Goal: Obtain resource: Obtain resource

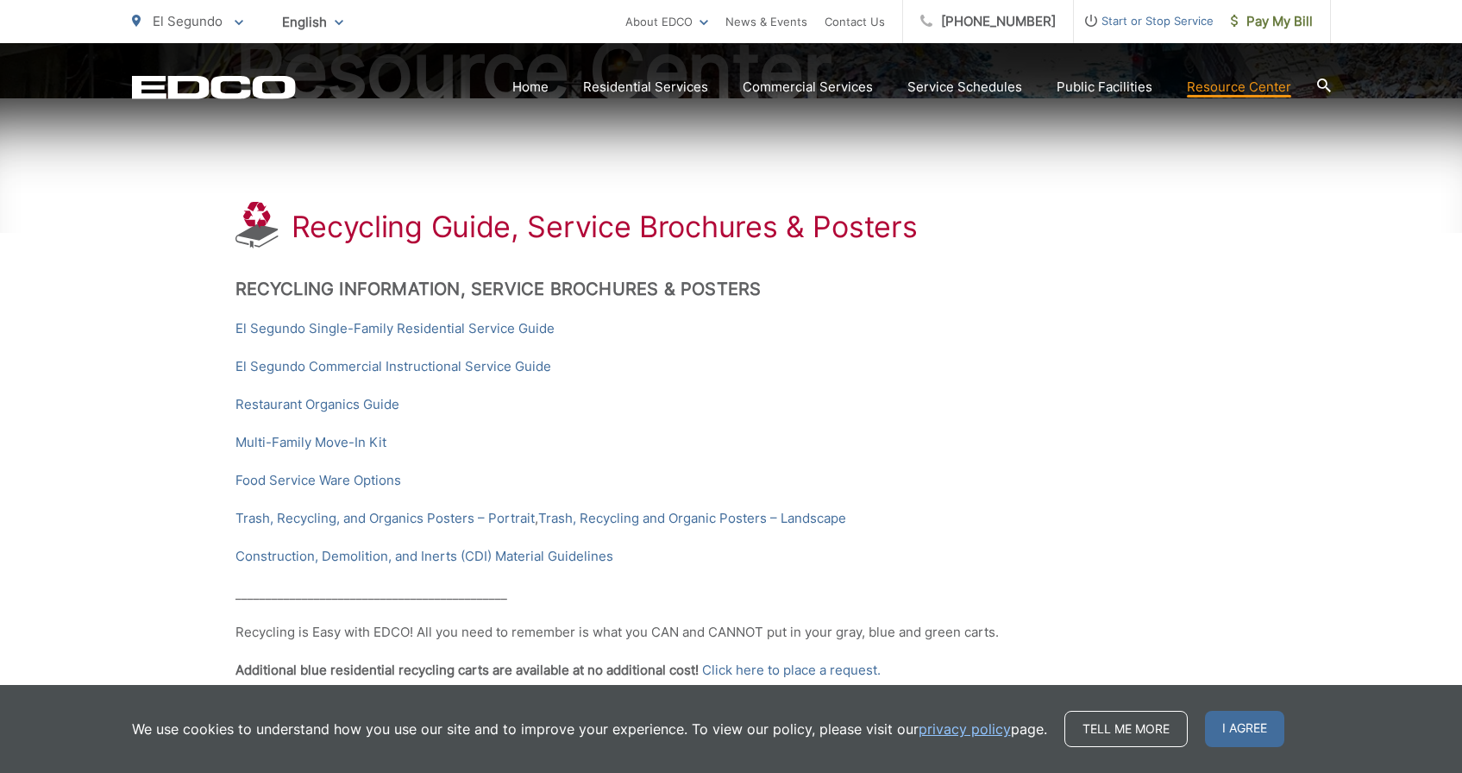
scroll to position [250, 0]
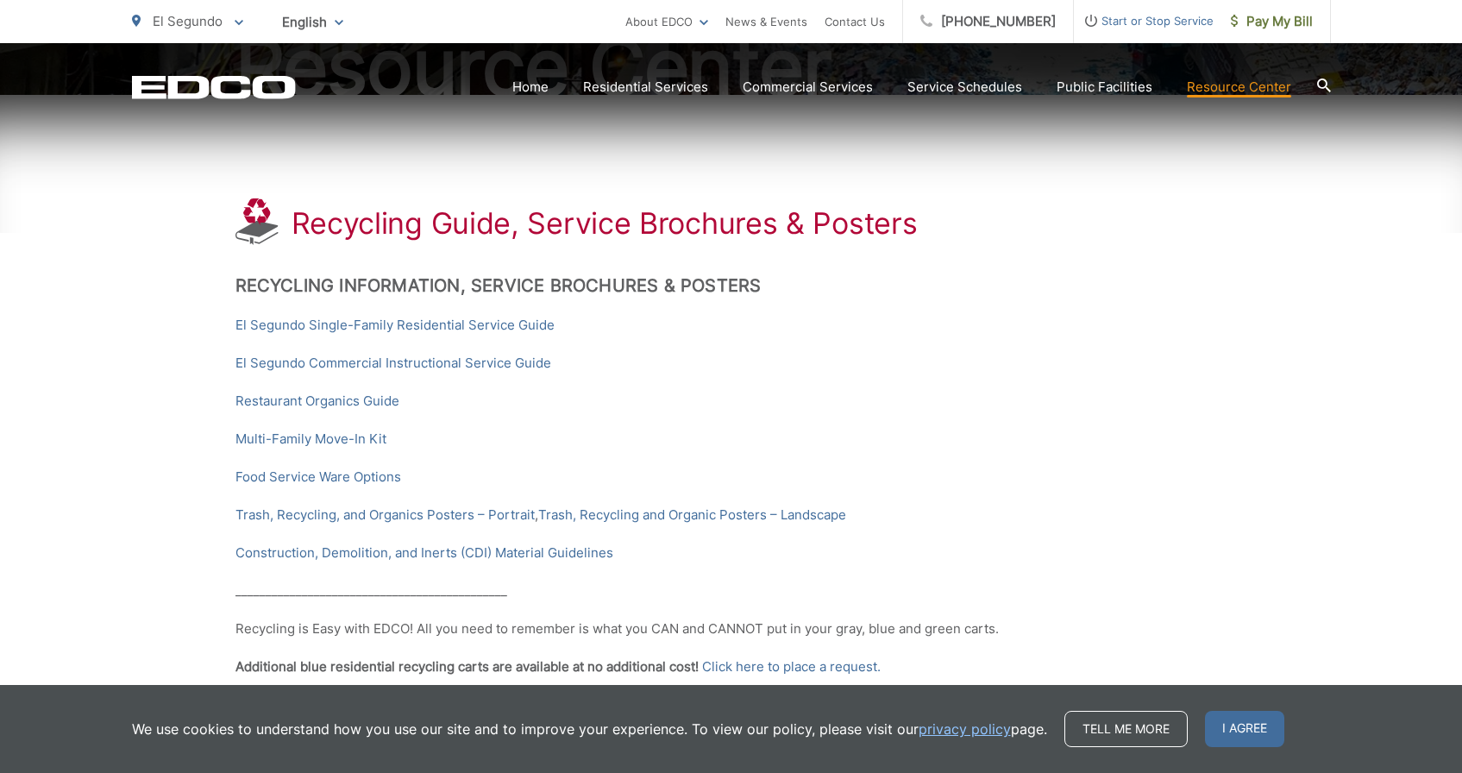
click at [715, 513] on link "Trash, Recycling and Organic Posters – Landscape" at bounding box center [692, 514] width 308 height 21
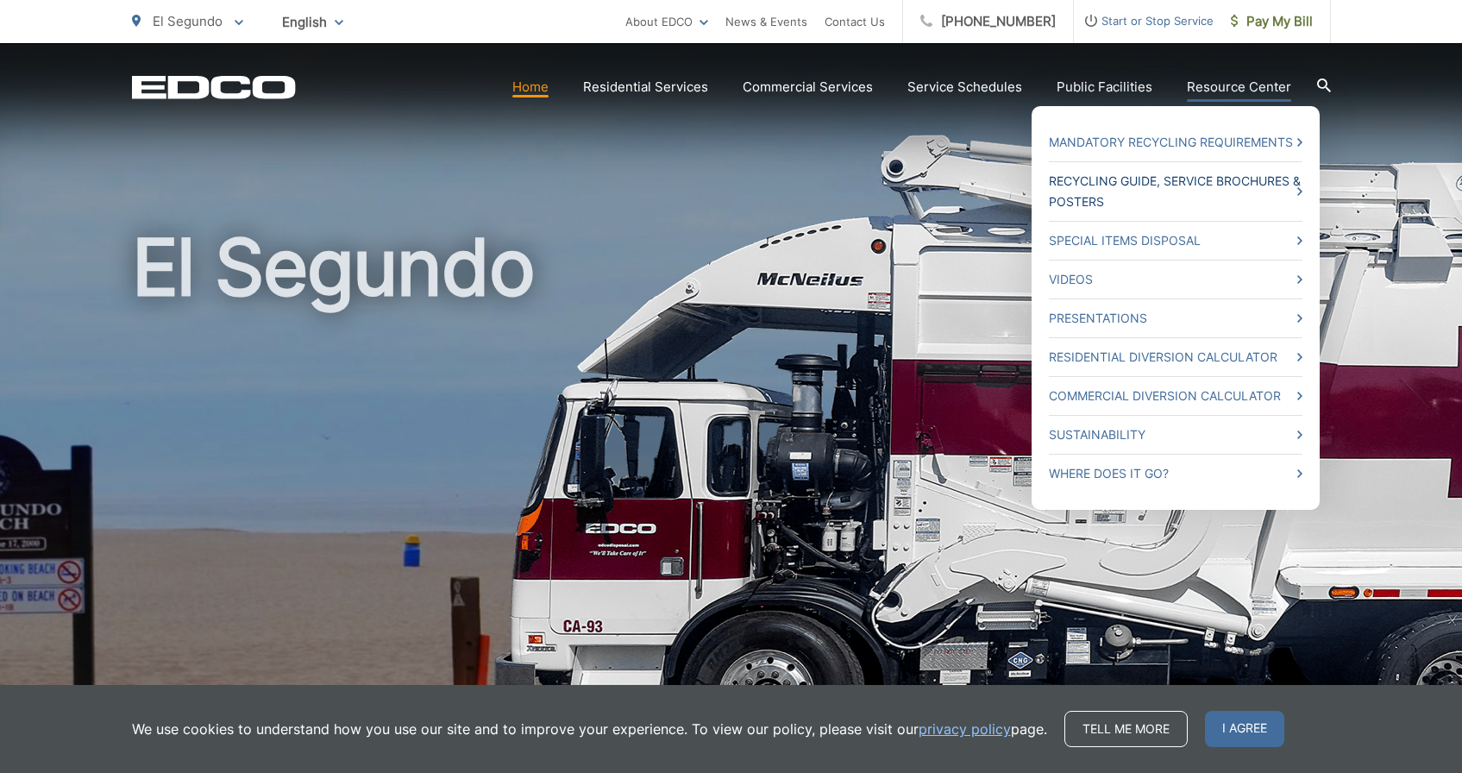
click at [1080, 182] on link "Recycling Guide, Service Brochures & Posters" at bounding box center [1176, 191] width 254 height 41
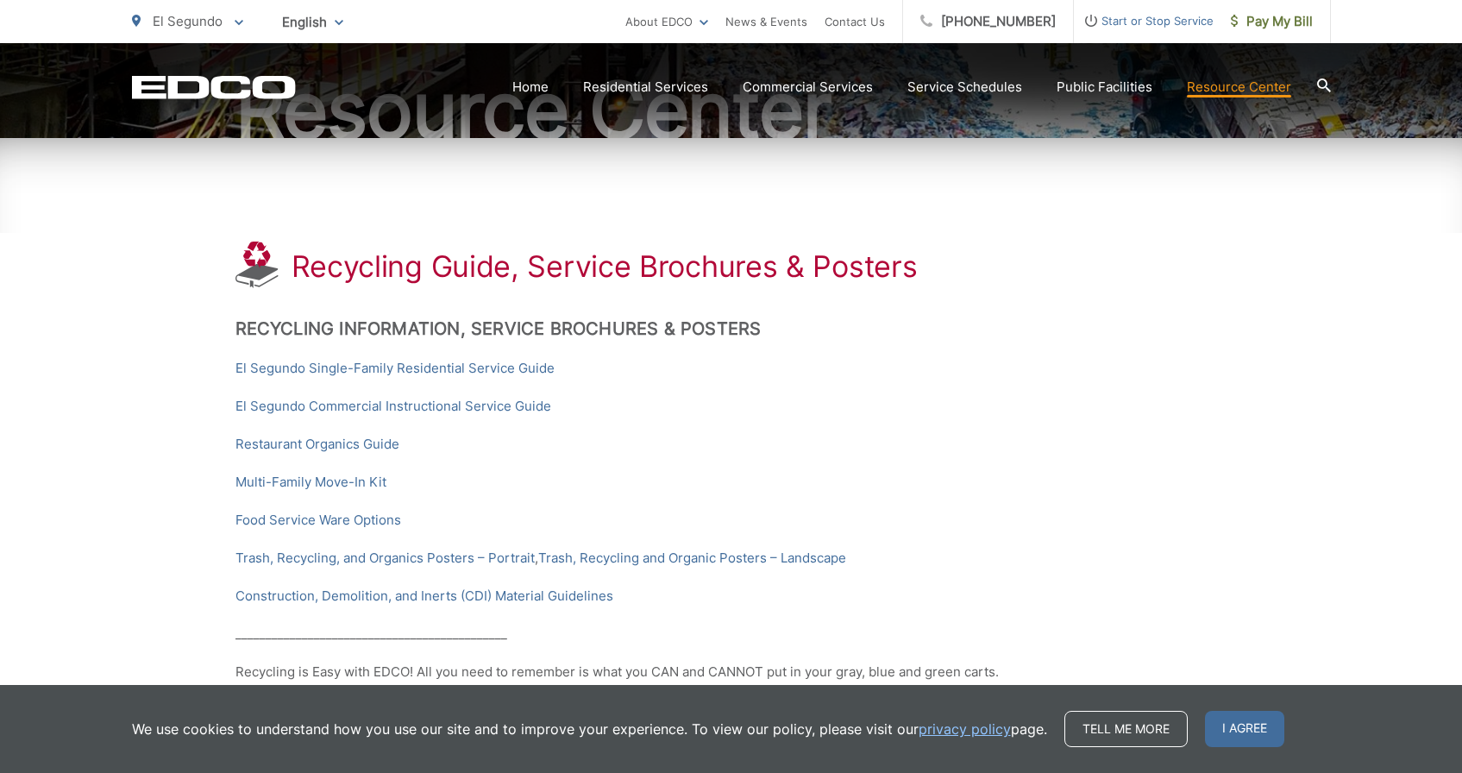
scroll to position [250, 0]
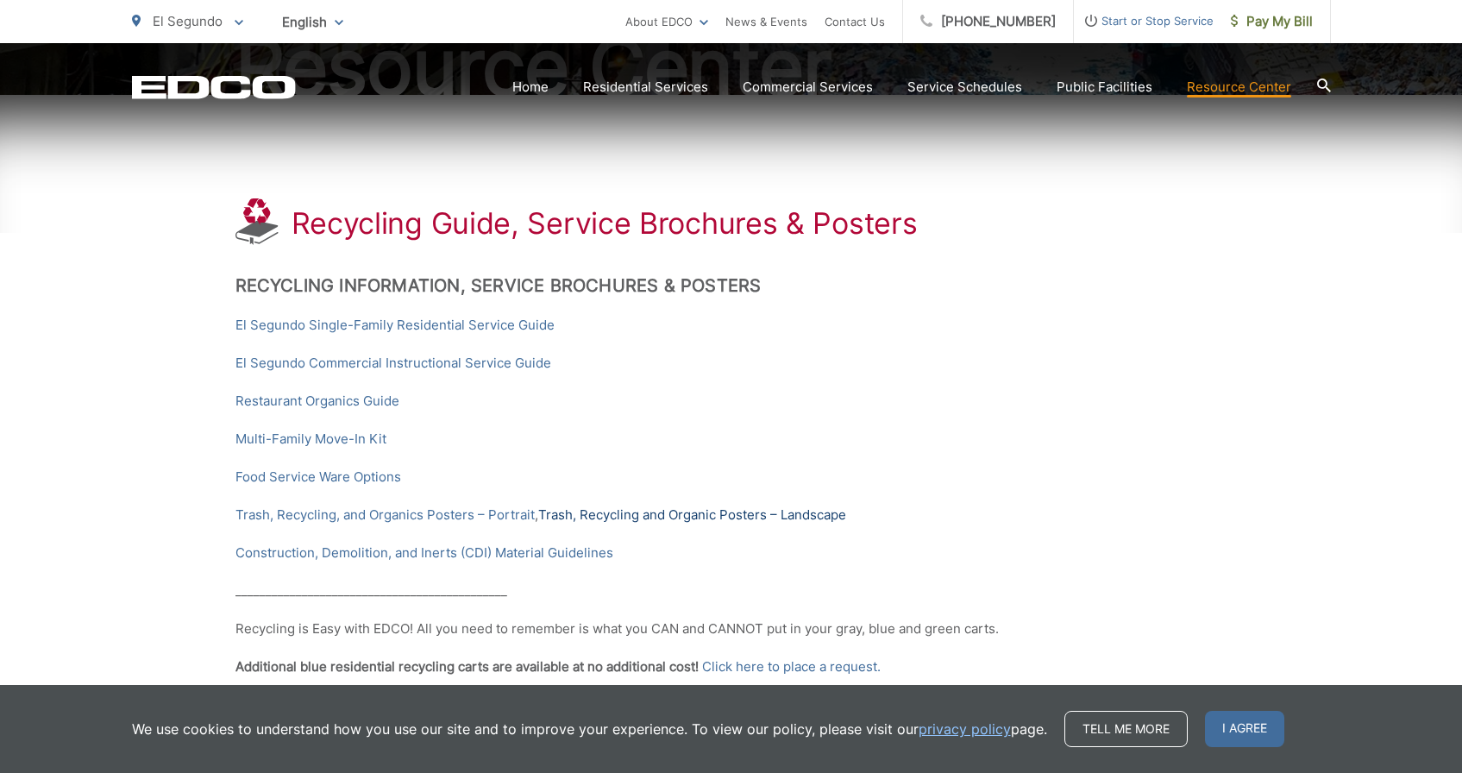
click at [710, 512] on link "Trash, Recycling and Organic Posters – Landscape" at bounding box center [692, 514] width 308 height 21
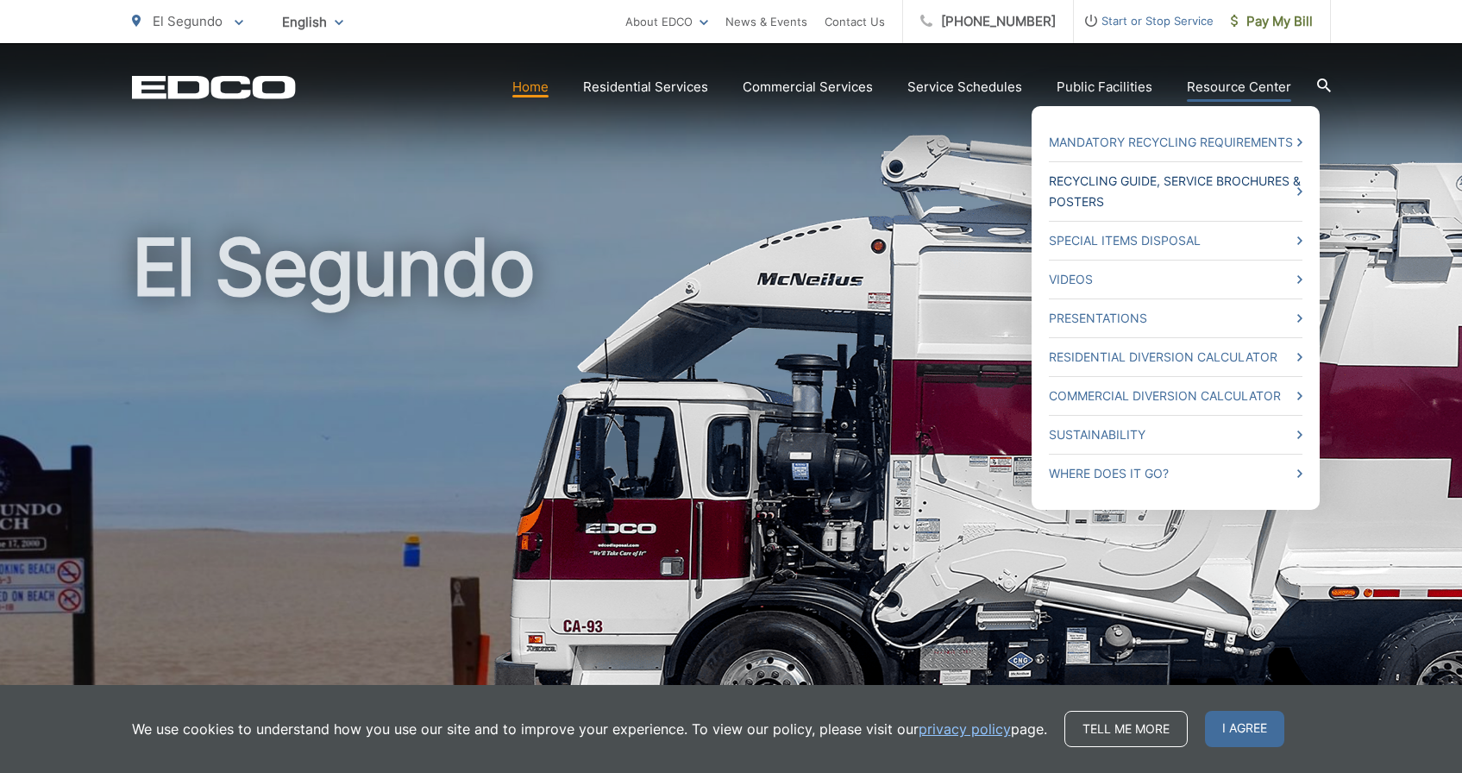
click at [1157, 177] on link "Recycling Guide, Service Brochures & Posters" at bounding box center [1176, 191] width 254 height 41
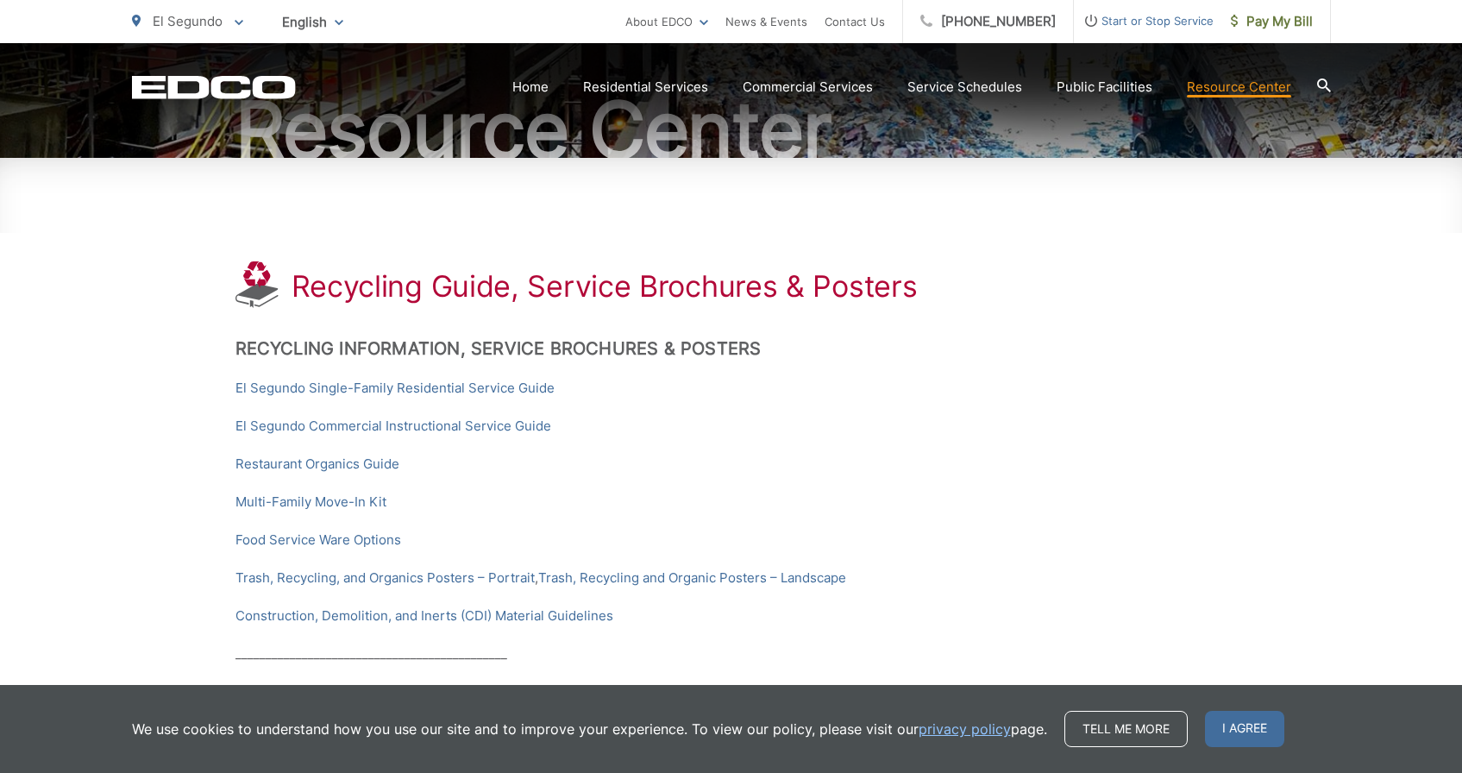
scroll to position [193, 0]
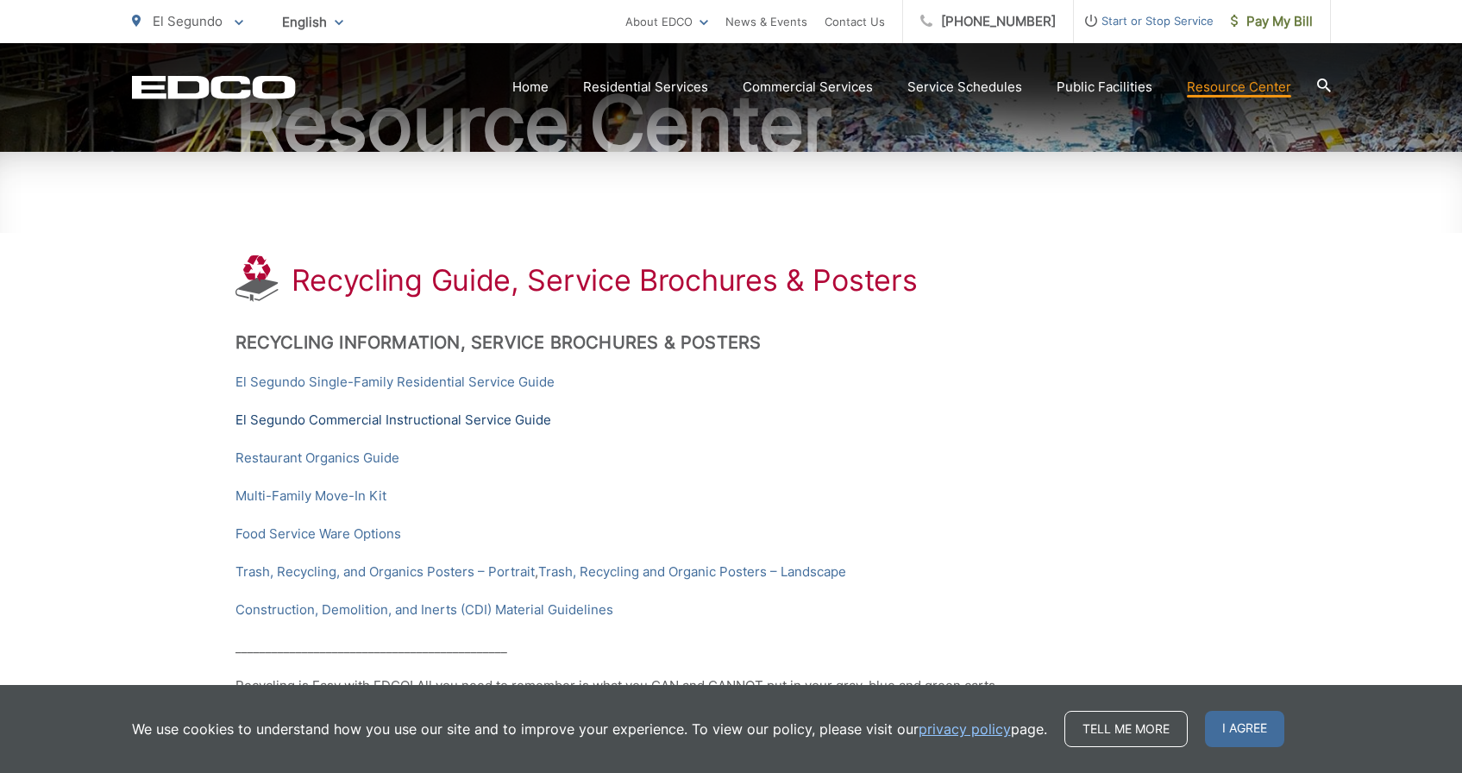
click at [442, 416] on link "El Segundo Commercial Instructional Service Guide" at bounding box center [393, 420] width 316 height 21
